Goal: Information Seeking & Learning: Learn about a topic

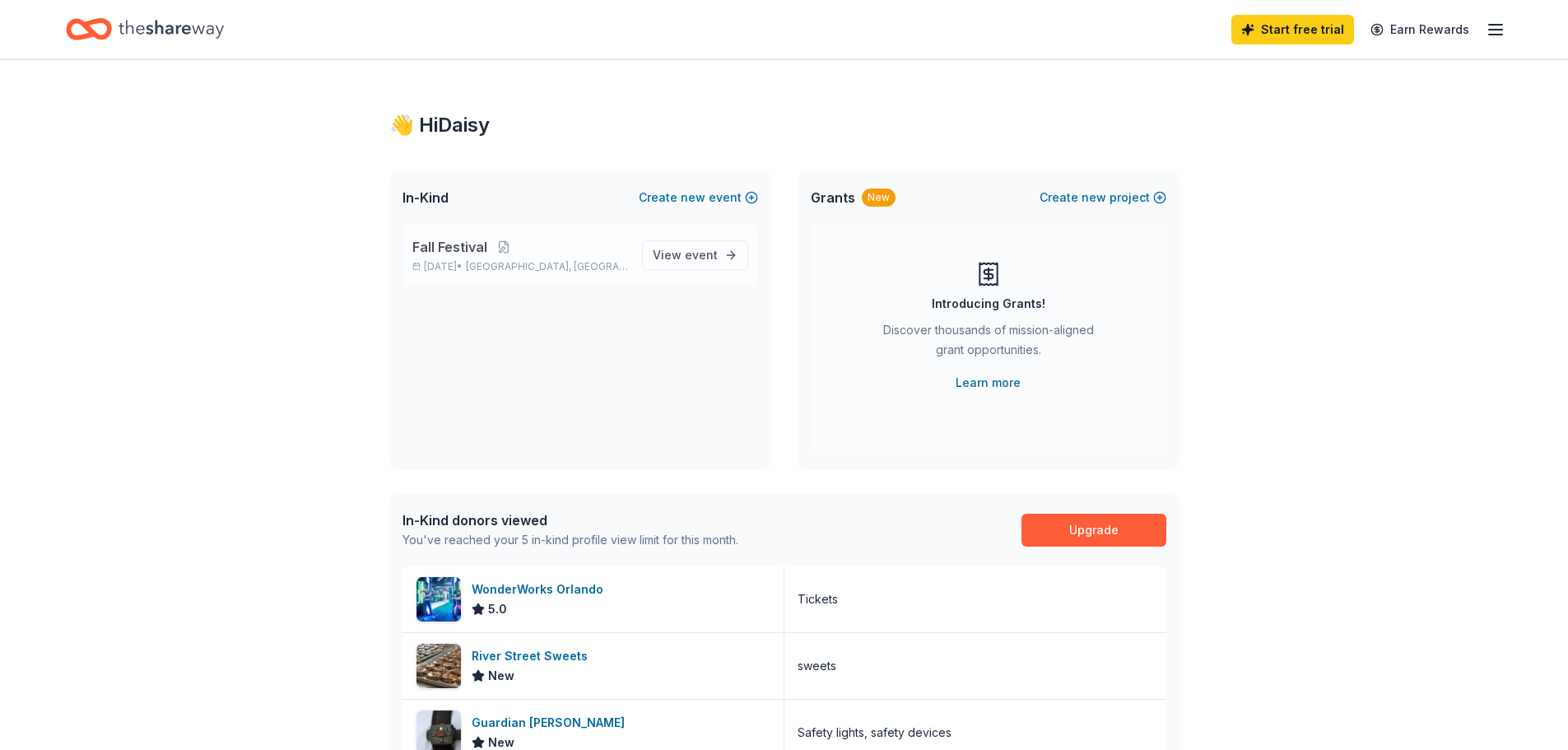
click at [633, 254] on div "Fall Festival [DATE] • [GEOGRAPHIC_DATA], [GEOGRAPHIC_DATA] View event" at bounding box center [581, 255] width 356 height 63
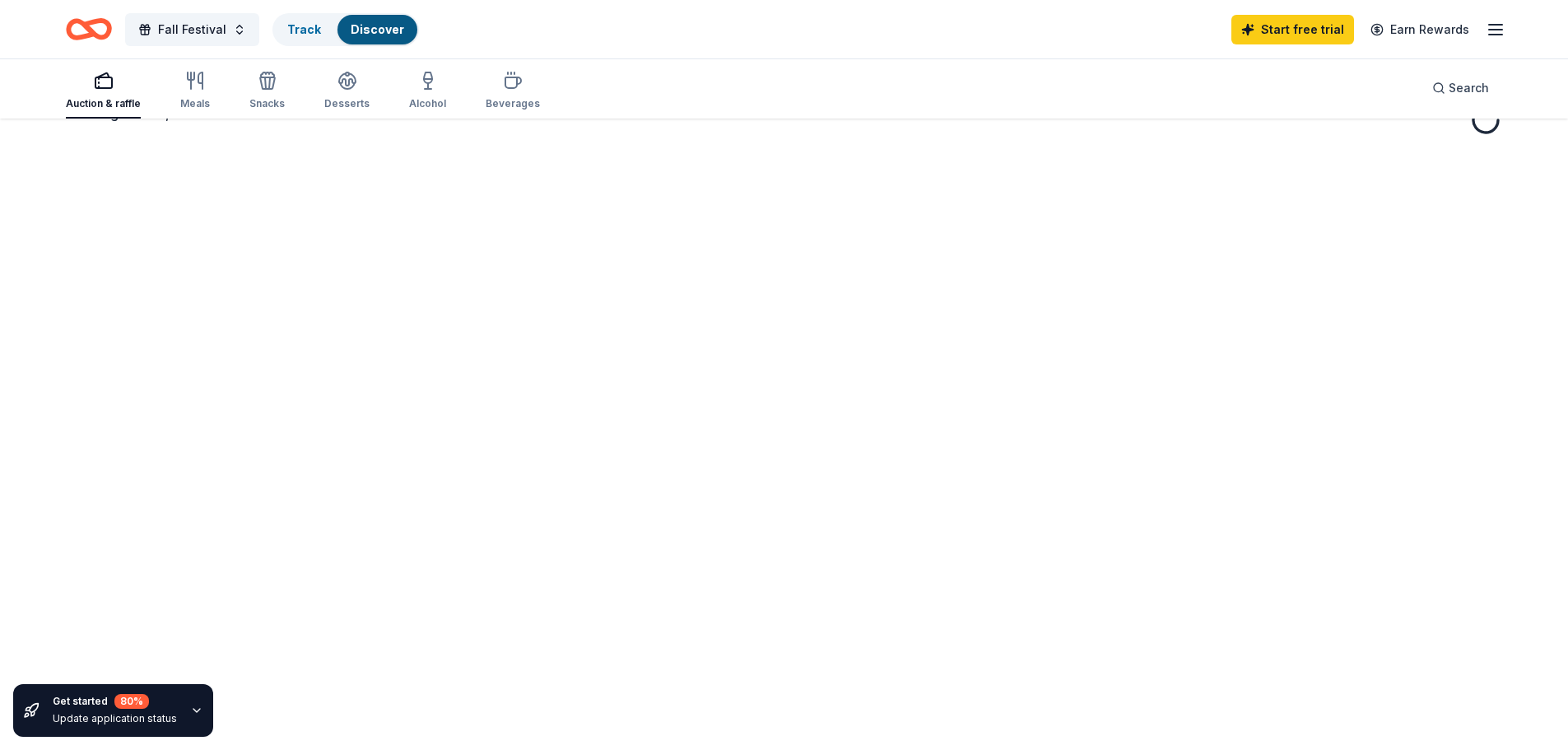
scroll to position [104, 0]
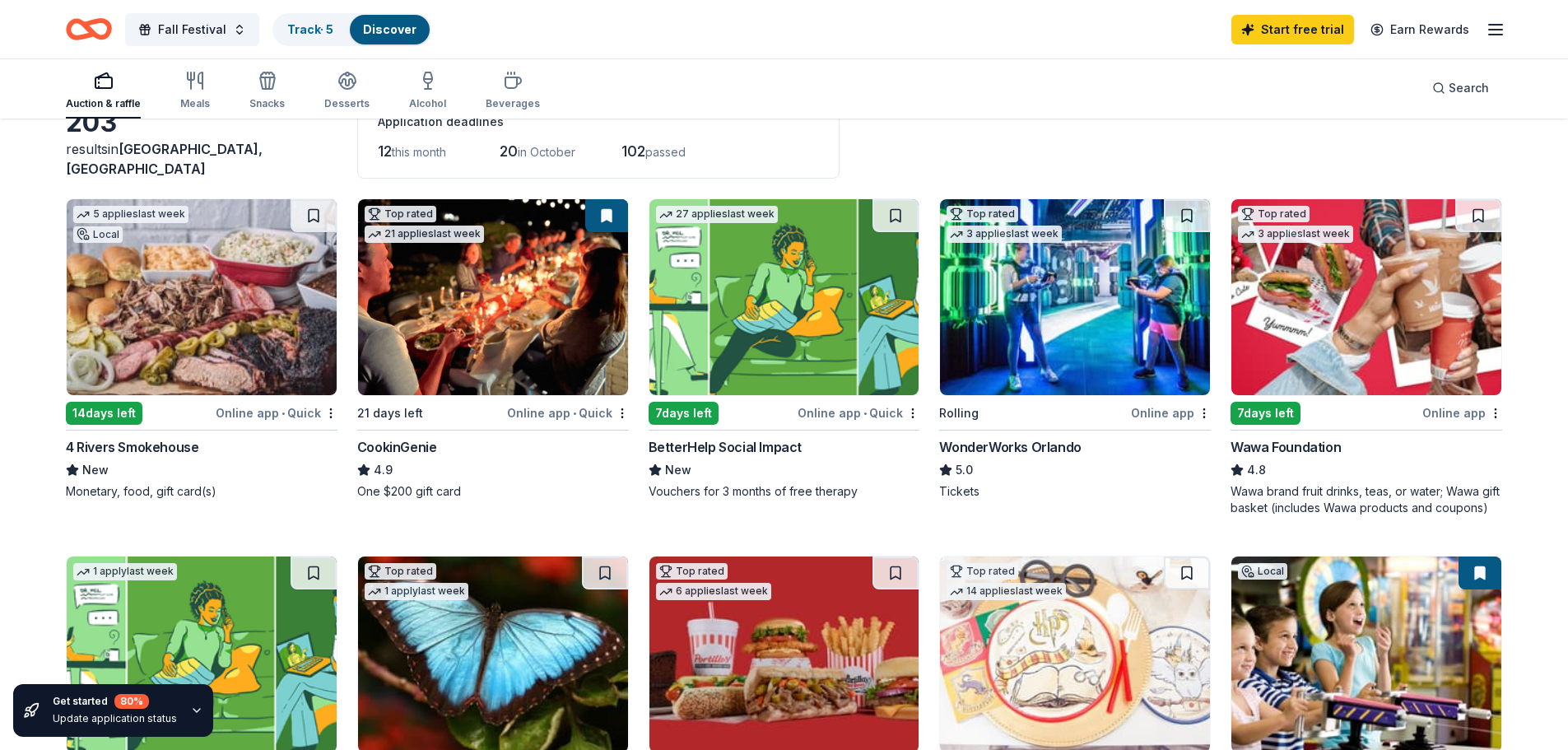
click at [237, 304] on img at bounding box center [201, 298] width 270 height 196
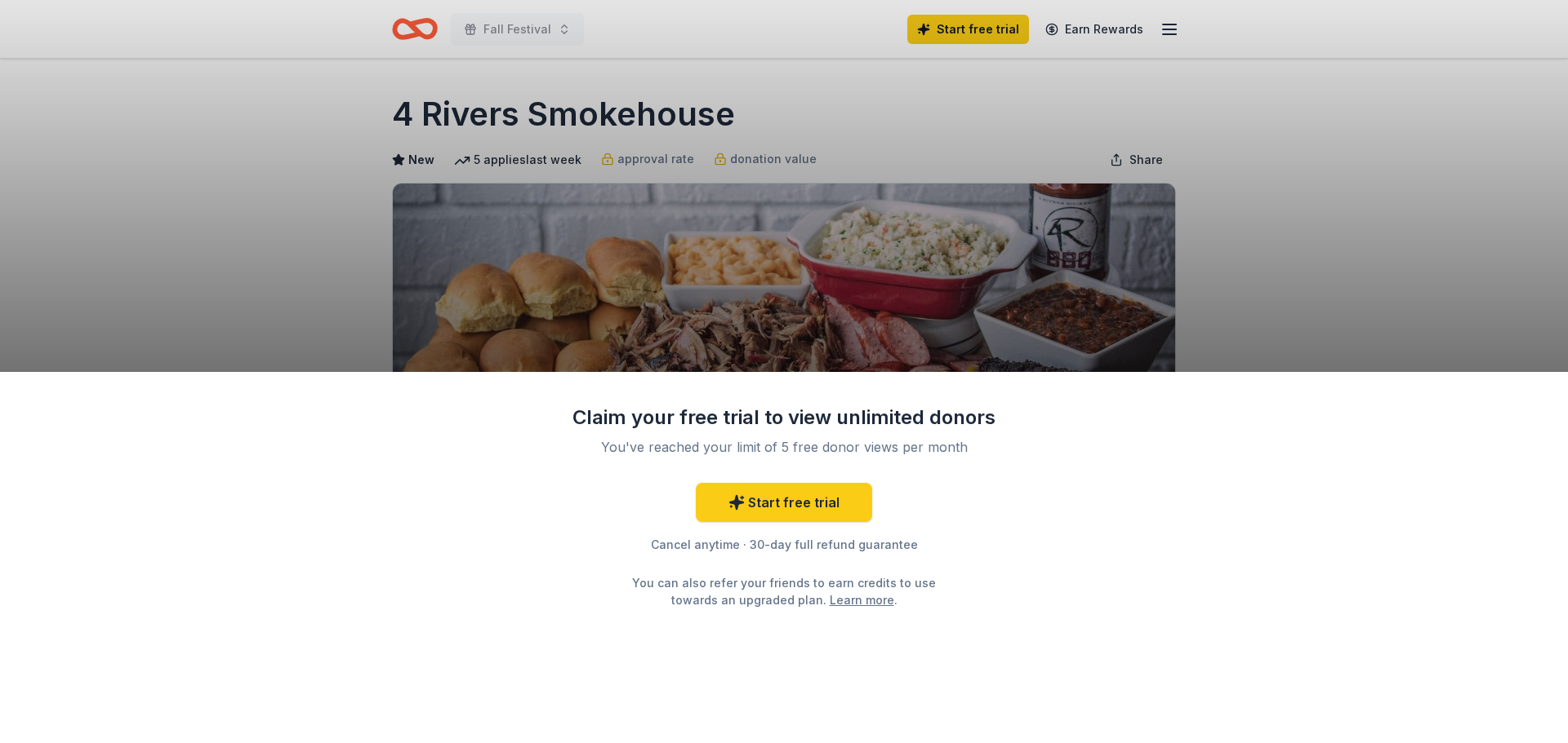
click at [1162, 228] on div "Claim your free trial to view unlimited donors You've reached your limit of 5 f…" at bounding box center [784, 372] width 1568 height 743
drag, startPoint x: 1226, startPoint y: 392, endPoint x: 1541, endPoint y: 363, distance: 316.3
click at [1227, 392] on div "Claim your free trial to view unlimited donors You've reached your limit of 5 f…" at bounding box center [784, 559] width 1568 height 372
click at [1554, 390] on div "Claim your free trial to view unlimited donors You've reached your limit of 5 f…" at bounding box center [784, 559] width 1568 height 372
